Goal: Information Seeking & Learning: Learn about a topic

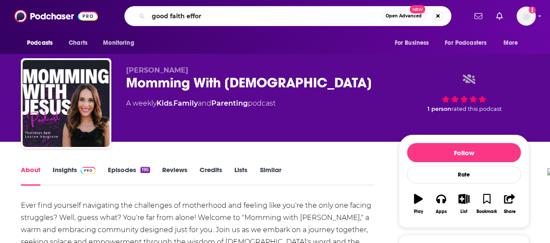
type input "good faith effort"
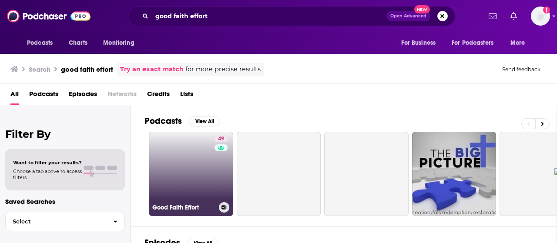
click at [181, 159] on link "49 Good Faith Effort" at bounding box center [191, 174] width 84 height 84
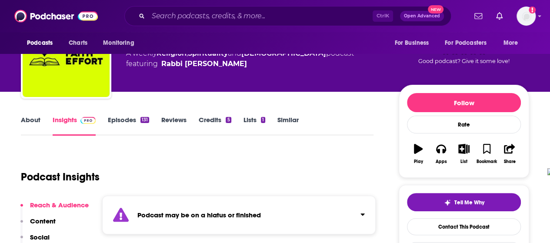
scroll to position [47, 0]
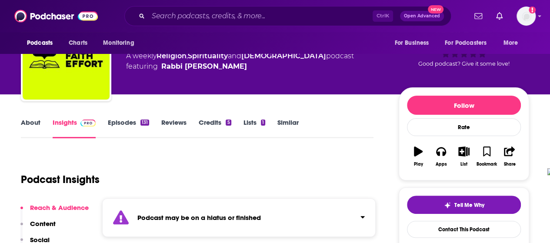
click at [132, 126] on link "Episodes 131" at bounding box center [128, 128] width 41 height 20
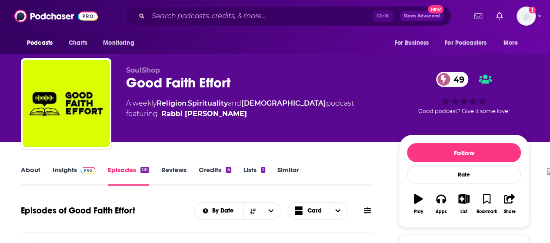
scroll to position [0, 0]
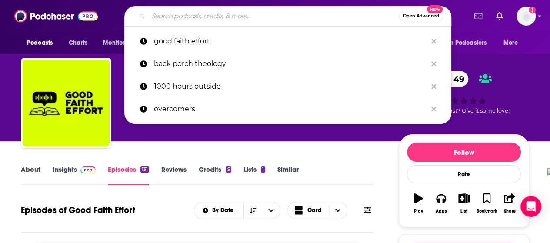
click at [244, 15] on input "Search podcasts, credits, & more..." at bounding box center [273, 16] width 251 height 14
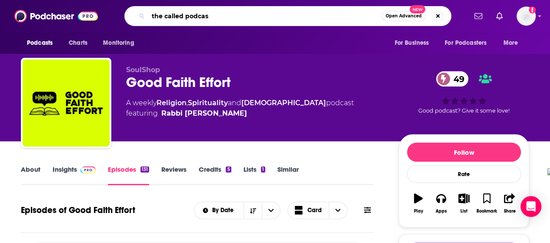
type input "the called podcast"
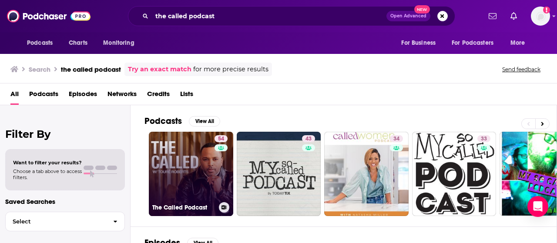
click at [187, 153] on link "54 The Called Podcast" at bounding box center [191, 174] width 84 height 84
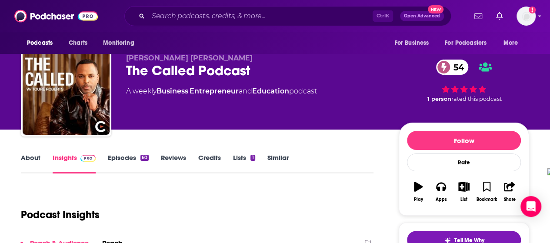
scroll to position [20, 0]
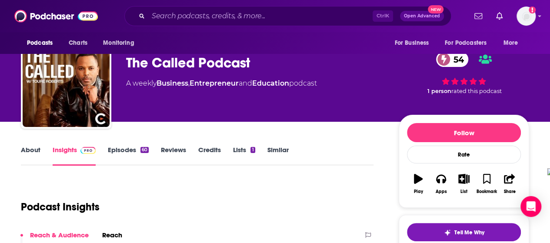
click at [115, 147] on link "Episodes 60" at bounding box center [128, 156] width 41 height 20
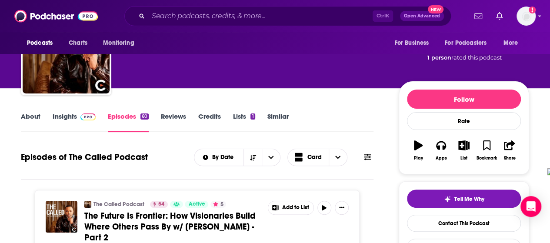
scroll to position [53, 0]
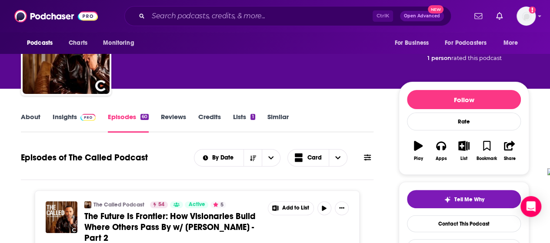
click at [69, 121] on link "Insights" at bounding box center [74, 123] width 43 height 20
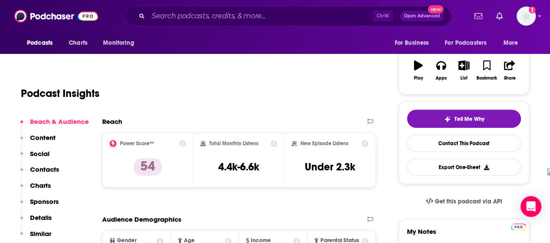
scroll to position [135, 0]
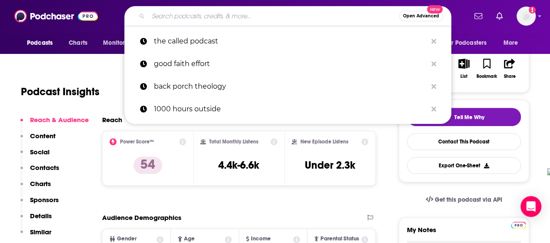
click at [202, 18] on input "Search podcasts, credits, & more..." at bounding box center [273, 16] width 251 height 14
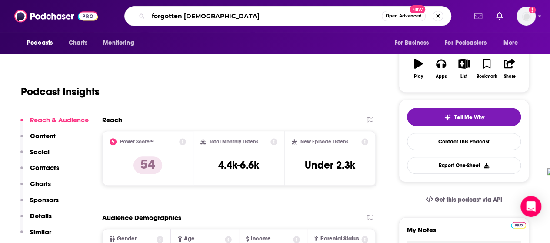
type input "forgotten [DEMOGRAPHIC_DATA]"
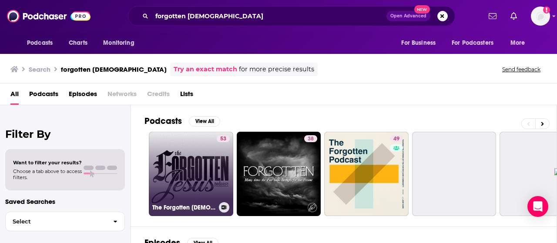
click at [178, 173] on link "53 The Forgotten [DEMOGRAPHIC_DATA] Podcast" at bounding box center [191, 174] width 84 height 84
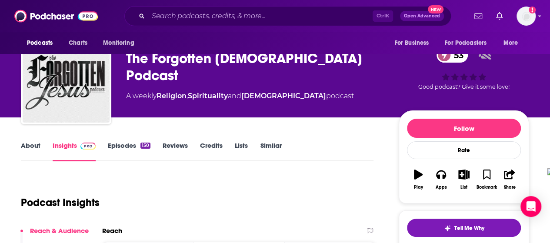
scroll to position [20, 0]
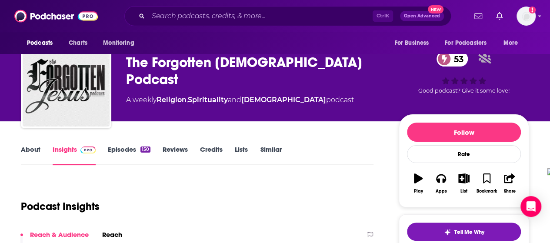
click at [25, 151] on link "About" at bounding box center [31, 155] width 20 height 20
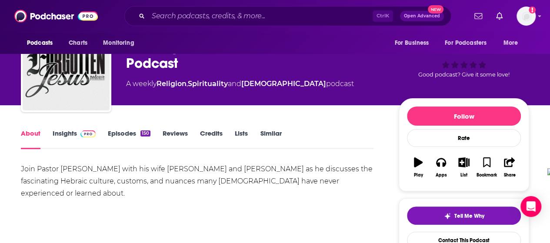
scroll to position [50, 0]
